Goal: Task Accomplishment & Management: Complete application form

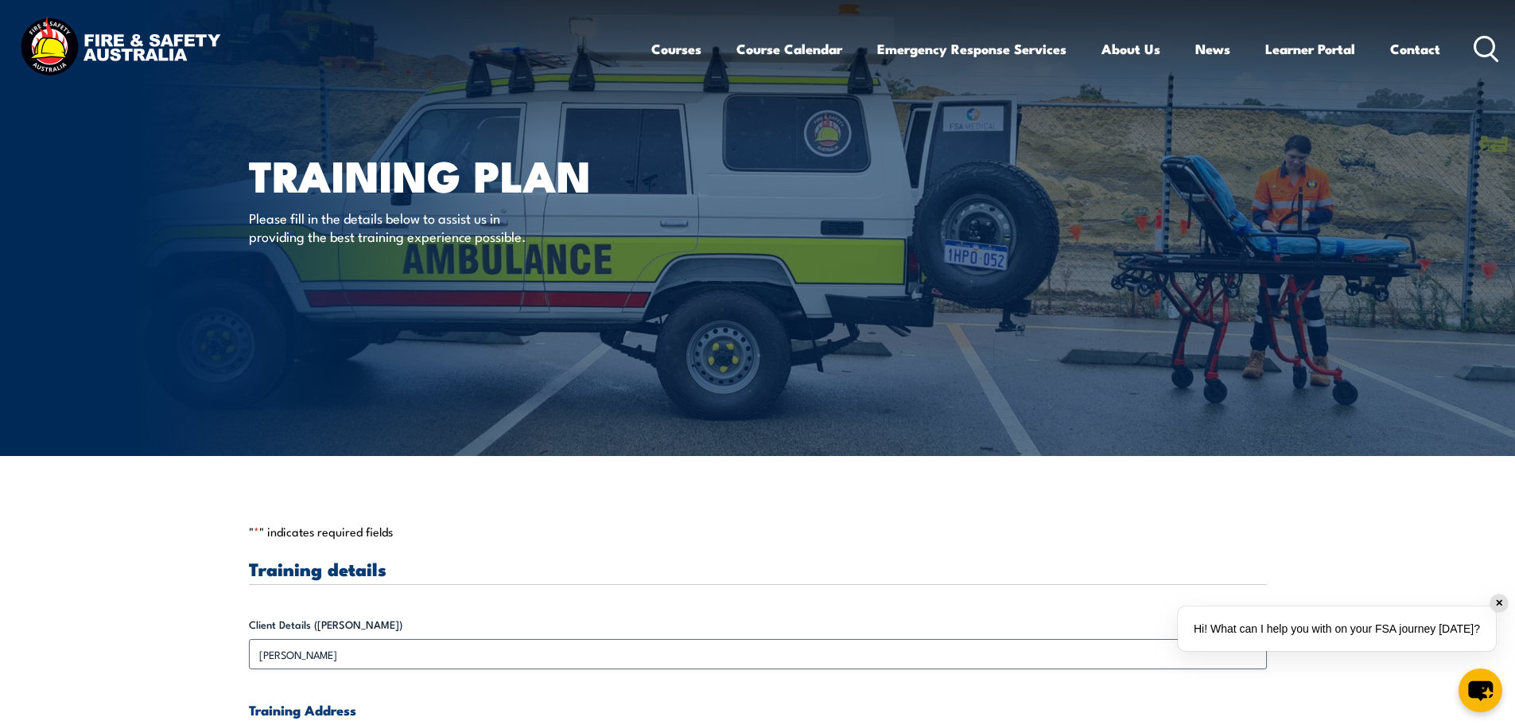
click at [546, 158] on h1 "Training plan" at bounding box center [445, 174] width 393 height 37
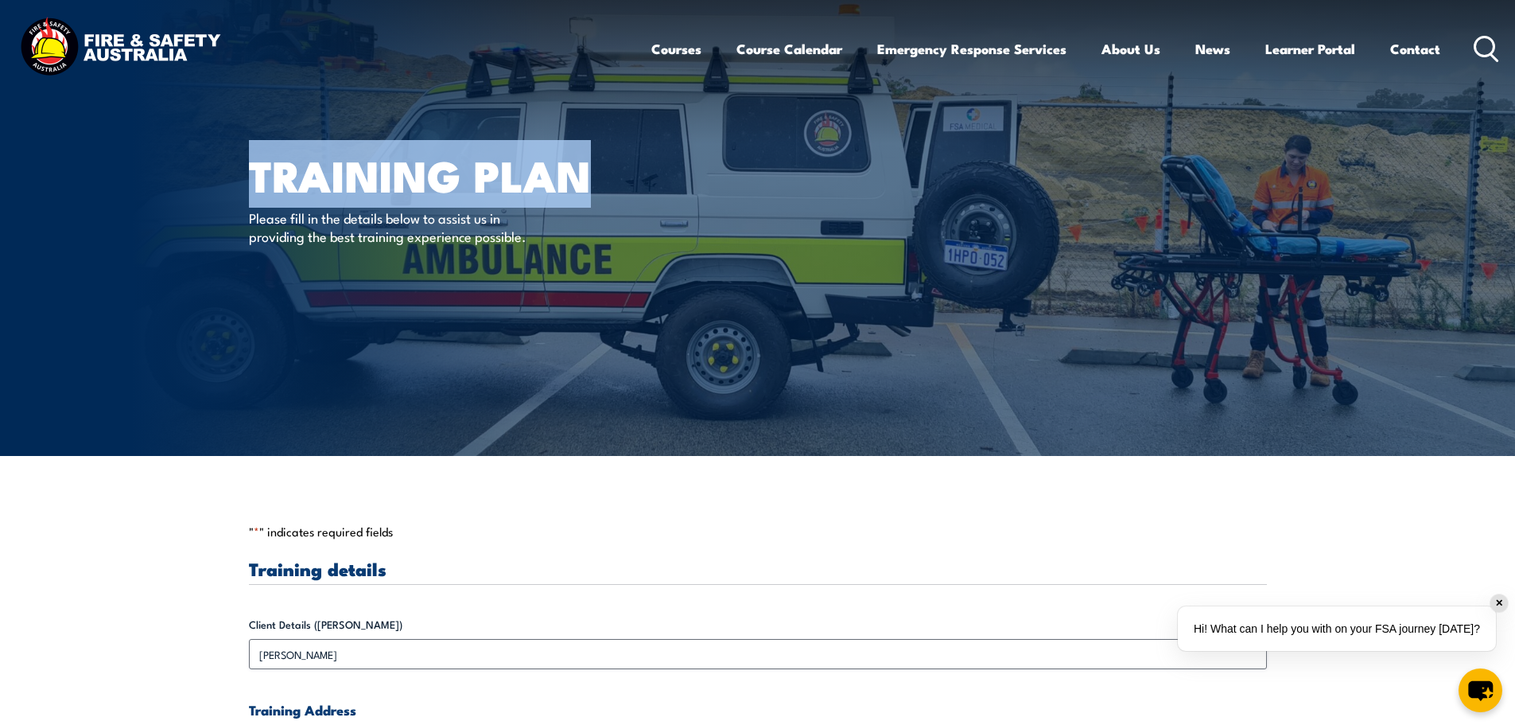
drag, startPoint x: 589, startPoint y: 174, endPoint x: 242, endPoint y: 192, distance: 348.0
click at [242, 192] on section "Training plan Please fill in the details below to assist us in providing the be…" at bounding box center [757, 228] width 1515 height 456
copy section "Training plan"
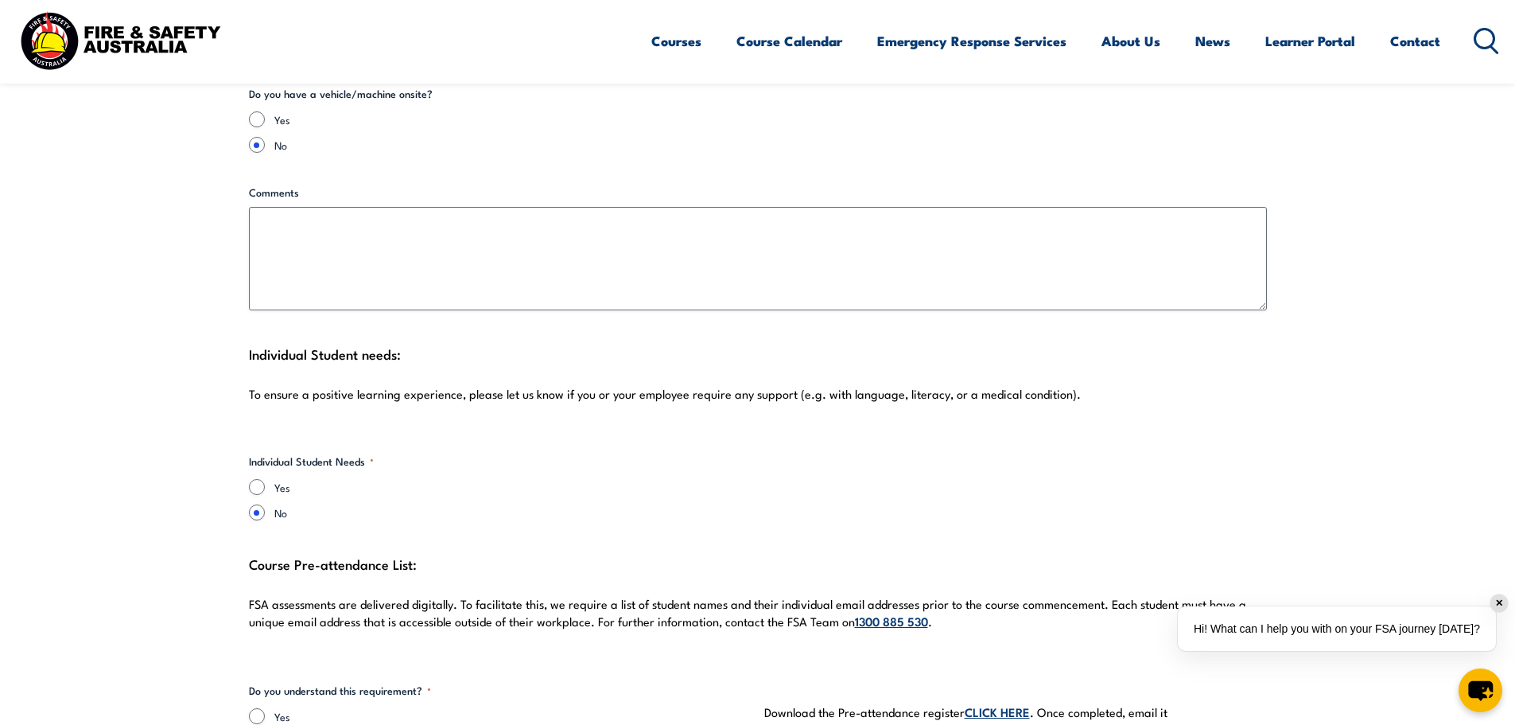
scroll to position [3897, 0]
click at [414, 344] on div "Individual Student needs: To ensure a positive learning experience, please let …" at bounding box center [758, 384] width 1018 height 80
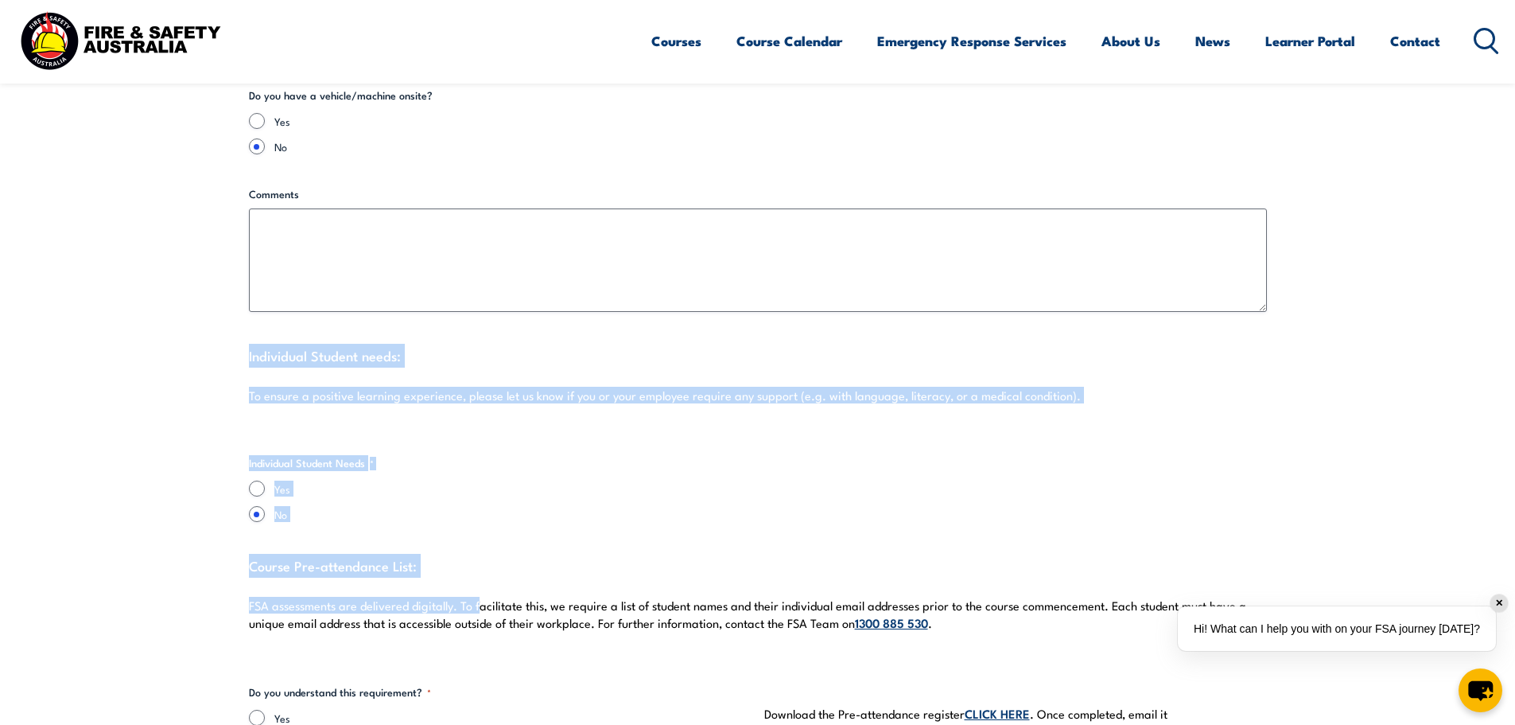
drag, startPoint x: 480, startPoint y: 585, endPoint x: 209, endPoint y: 339, distance: 365.4
copy div "Individual Student needs: To ensure a positive learning experience, please let …"
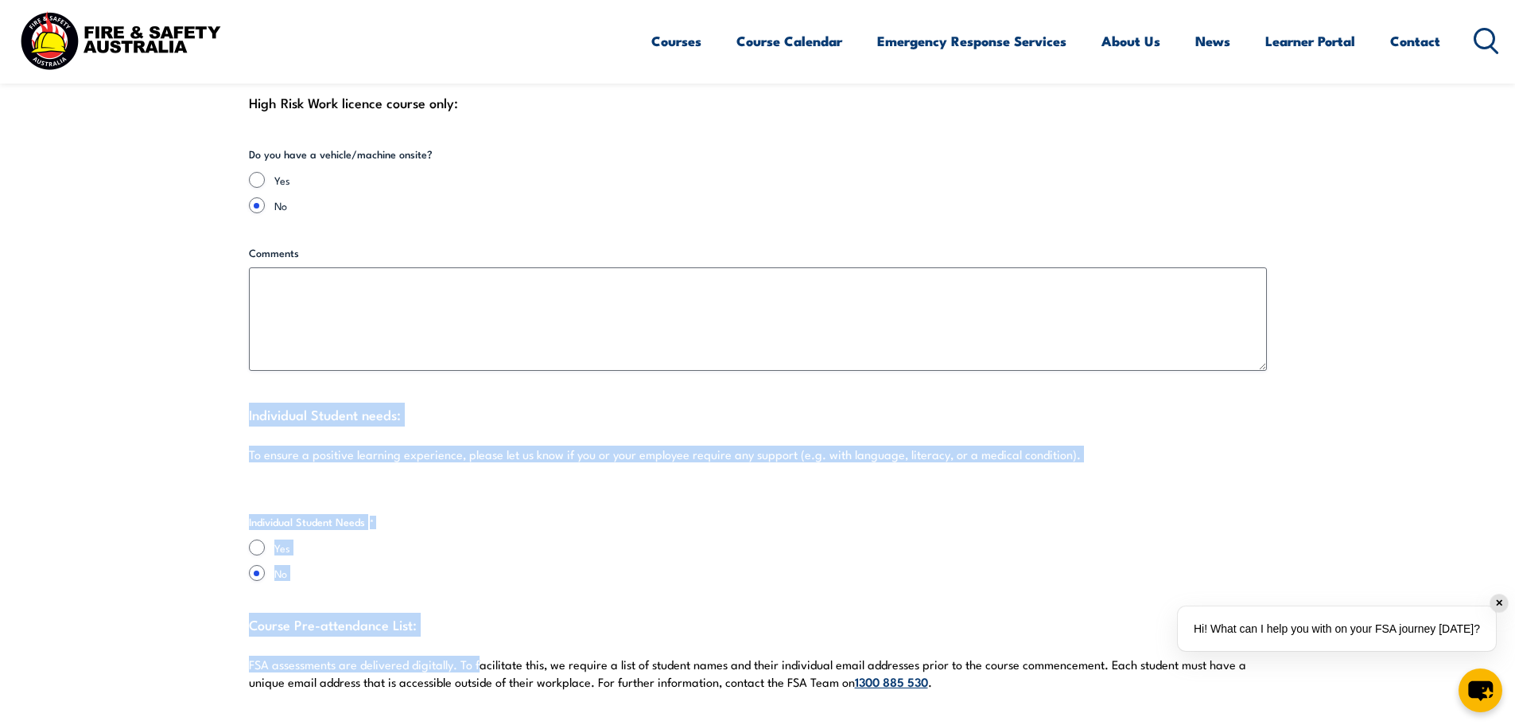
scroll to position [4056, 0]
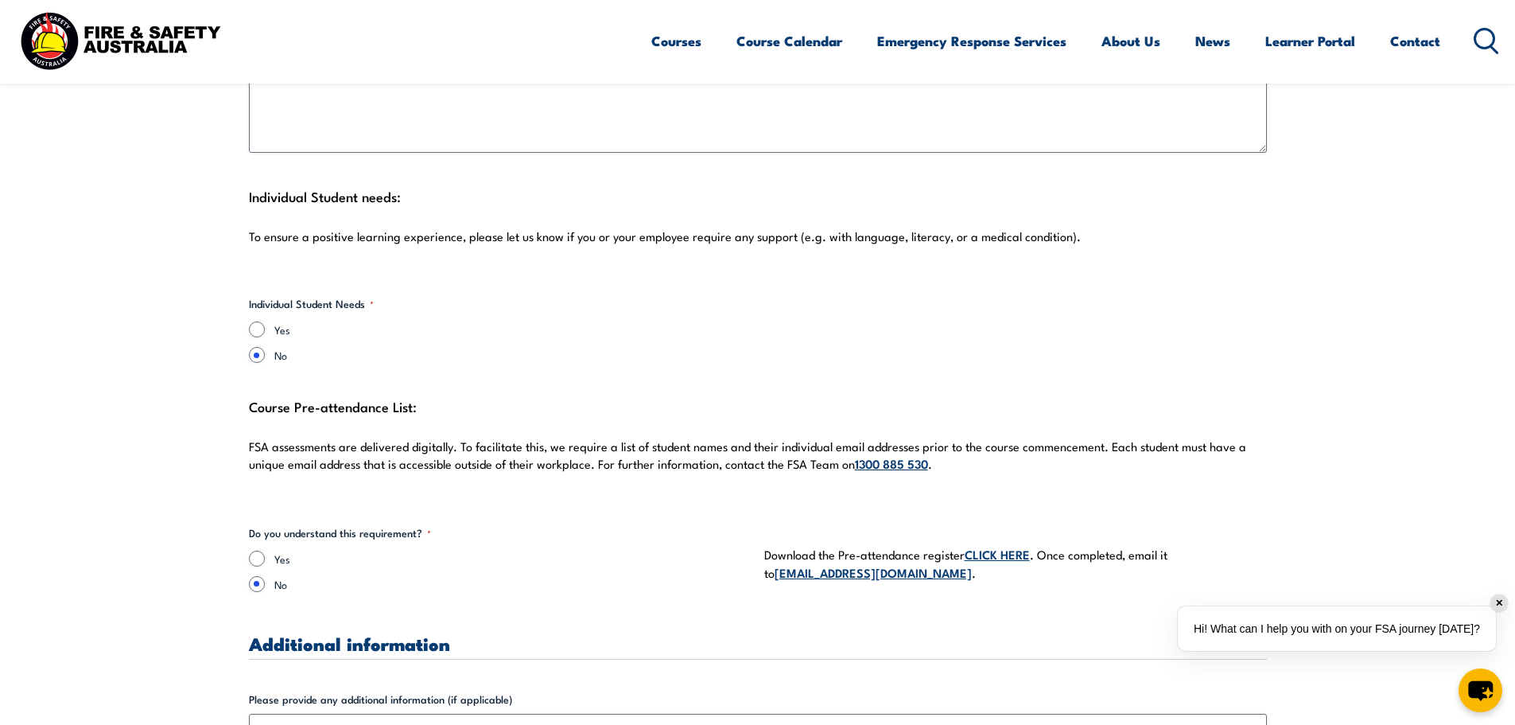
click at [717, 438] on p "FSA assessments are delivered digitally. To facilitate this, we require a list …" at bounding box center [758, 455] width 1018 height 34
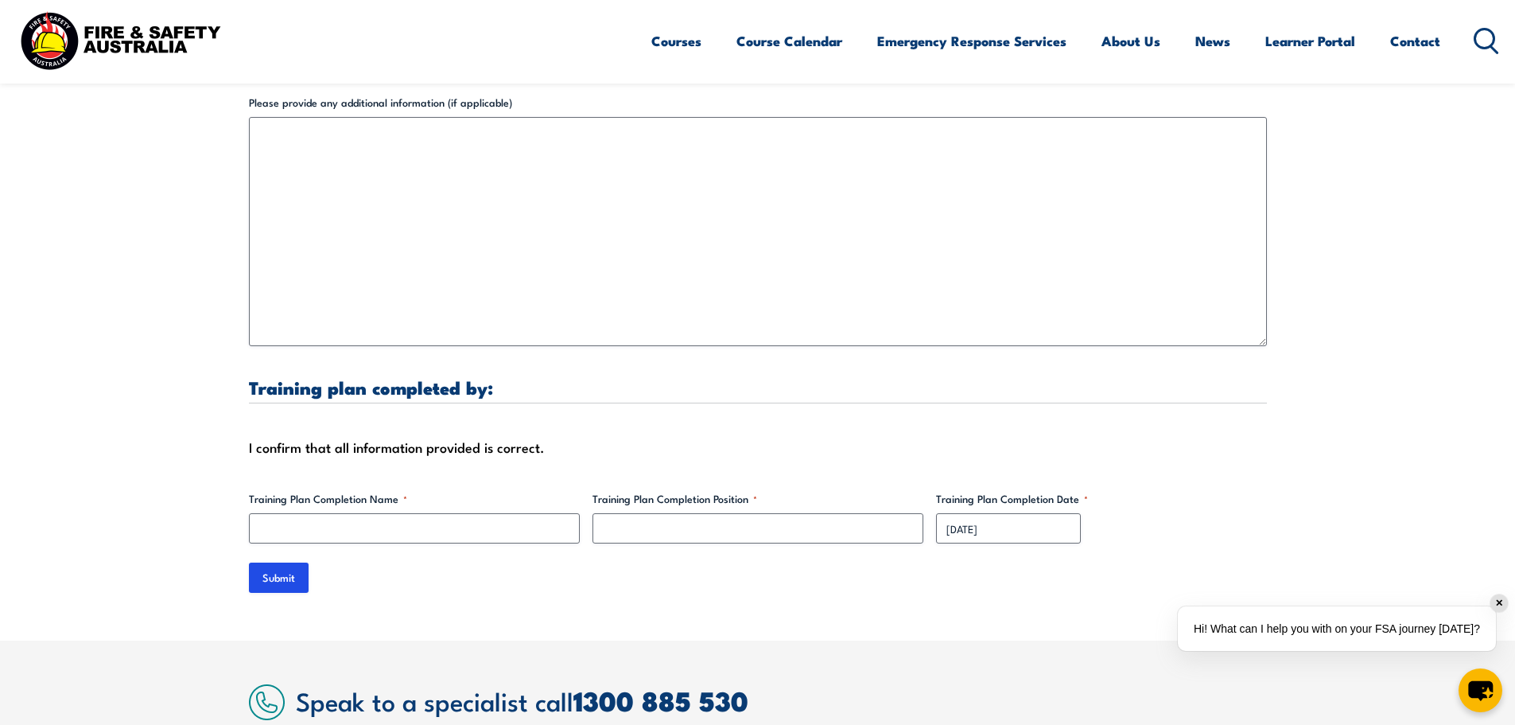
scroll to position [4852, 0]
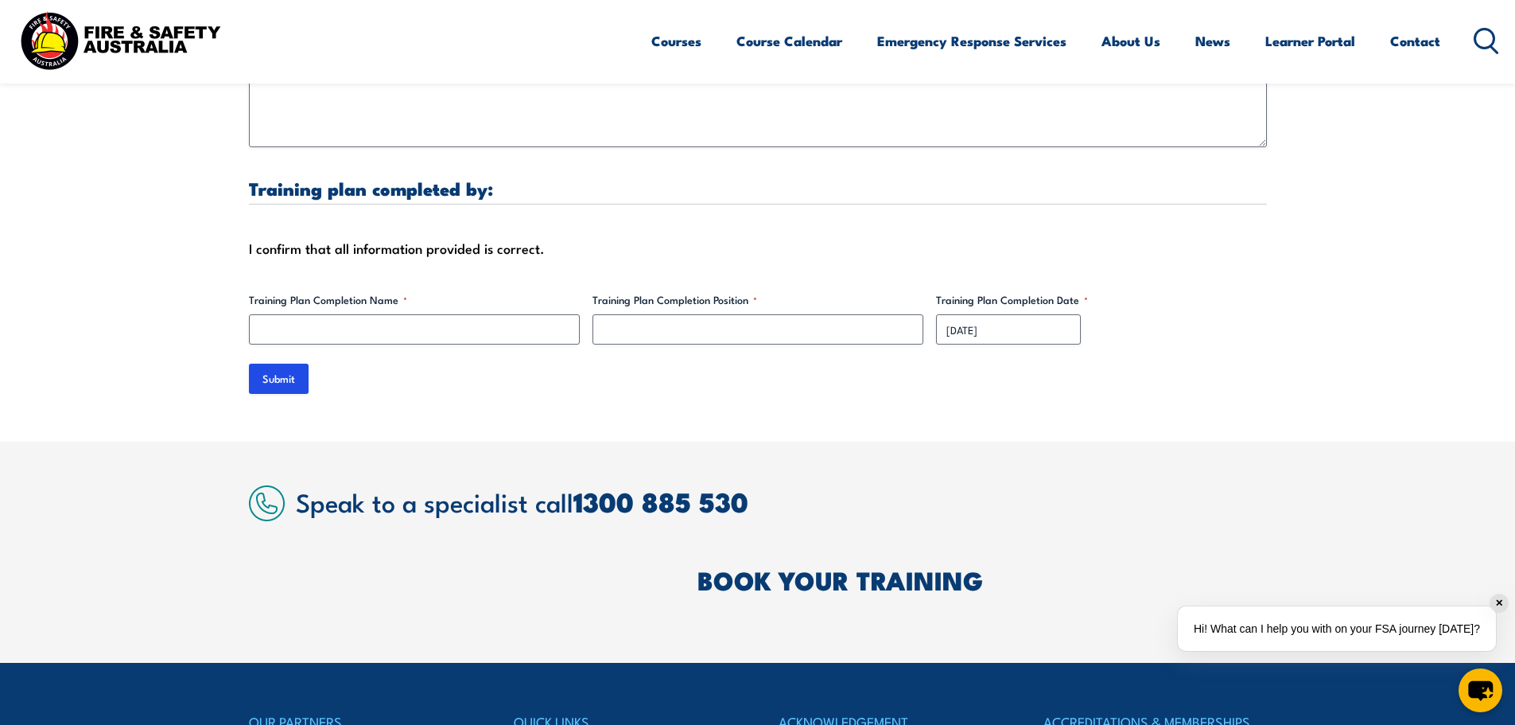
click at [295, 185] on h3 "Training plan completed by:" at bounding box center [758, 188] width 1018 height 18
click at [370, 181] on h3 "Training plan completed by:" at bounding box center [758, 188] width 1018 height 18
